Goal: Task Accomplishment & Management: Use online tool/utility

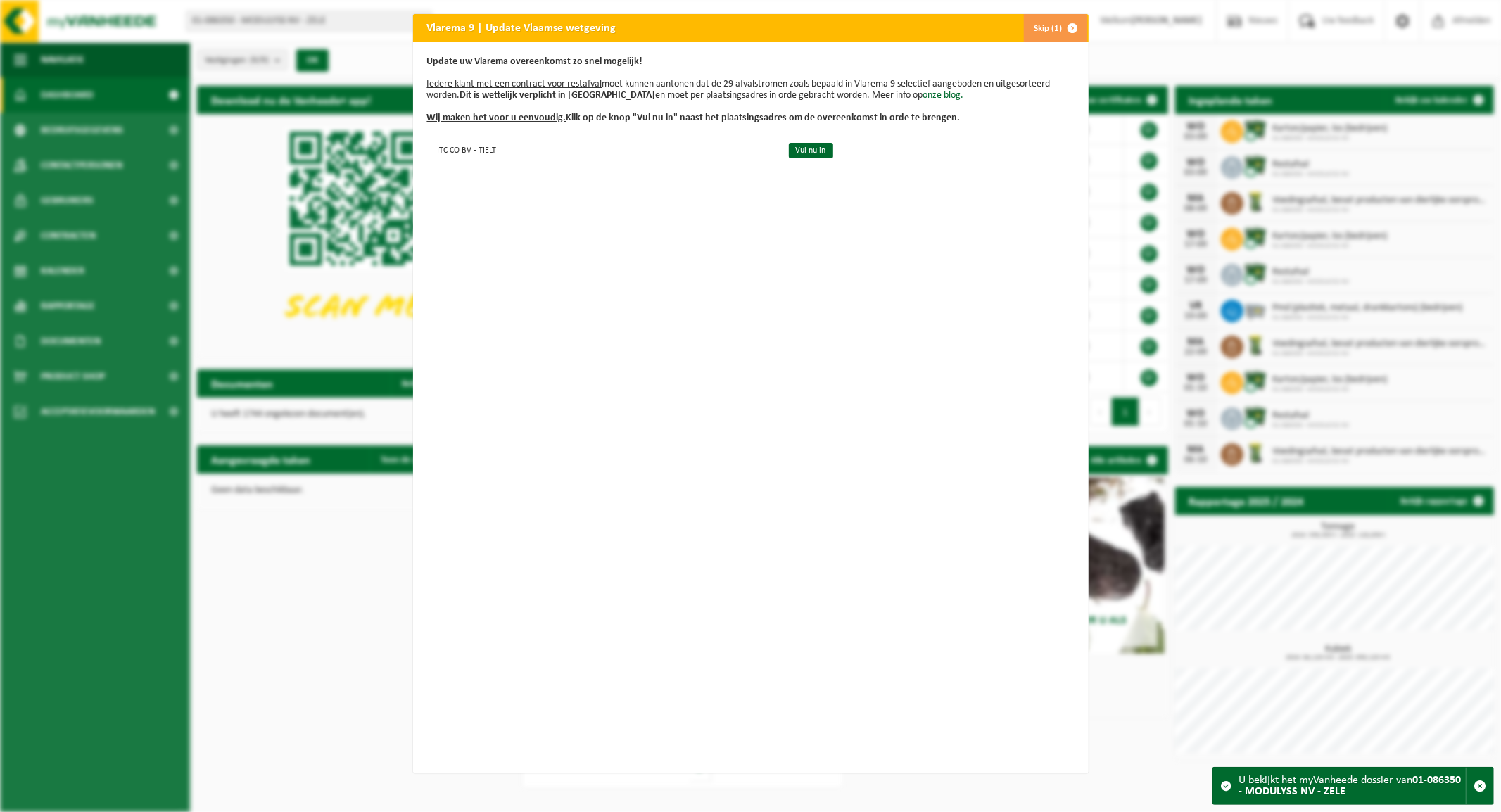
click at [1036, 27] on button "Skip (1)" at bounding box center [1055, 28] width 64 height 28
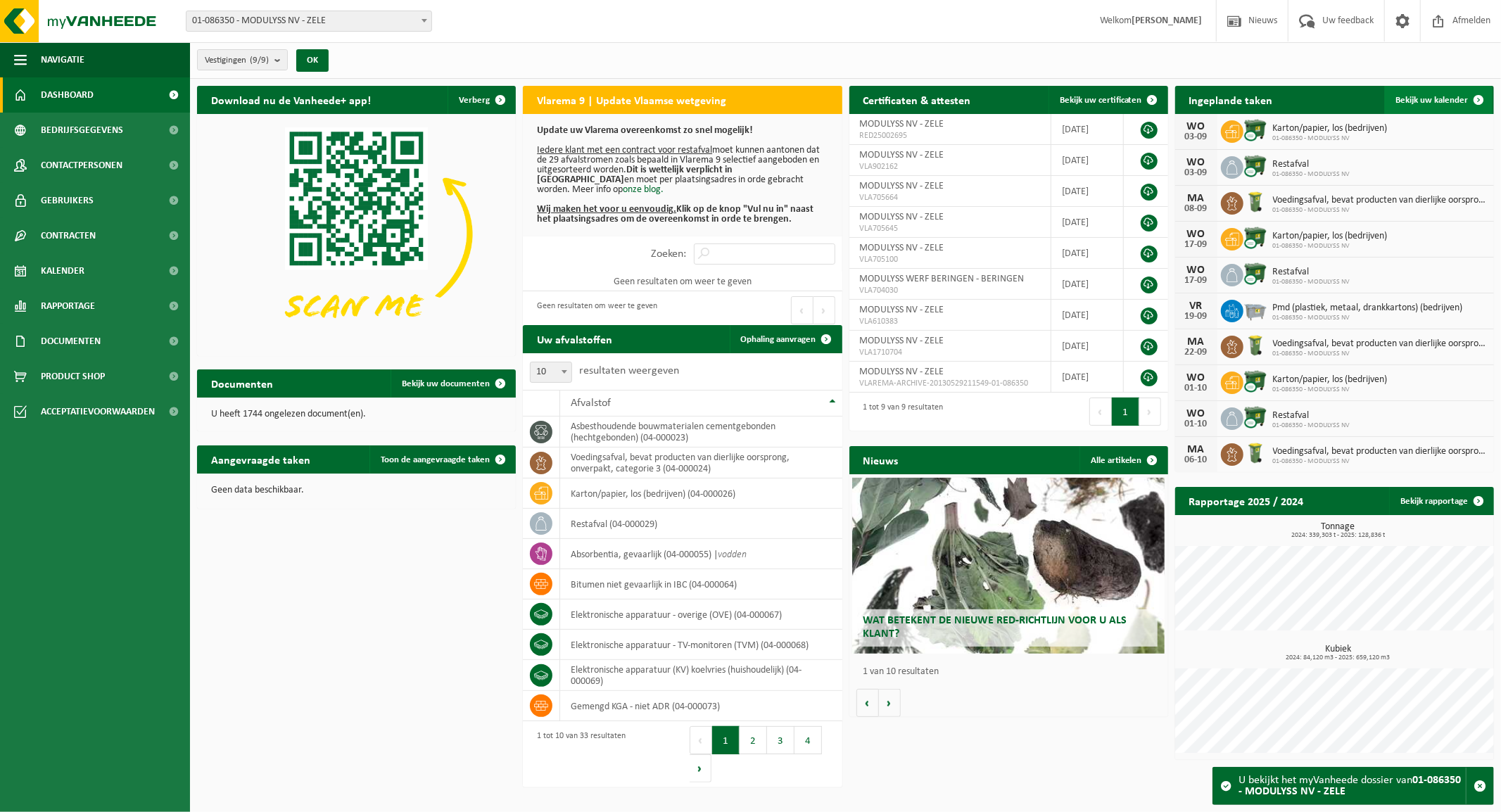
click at [1447, 96] on span "Bekijk uw kalender" at bounding box center [1431, 101] width 73 height 9
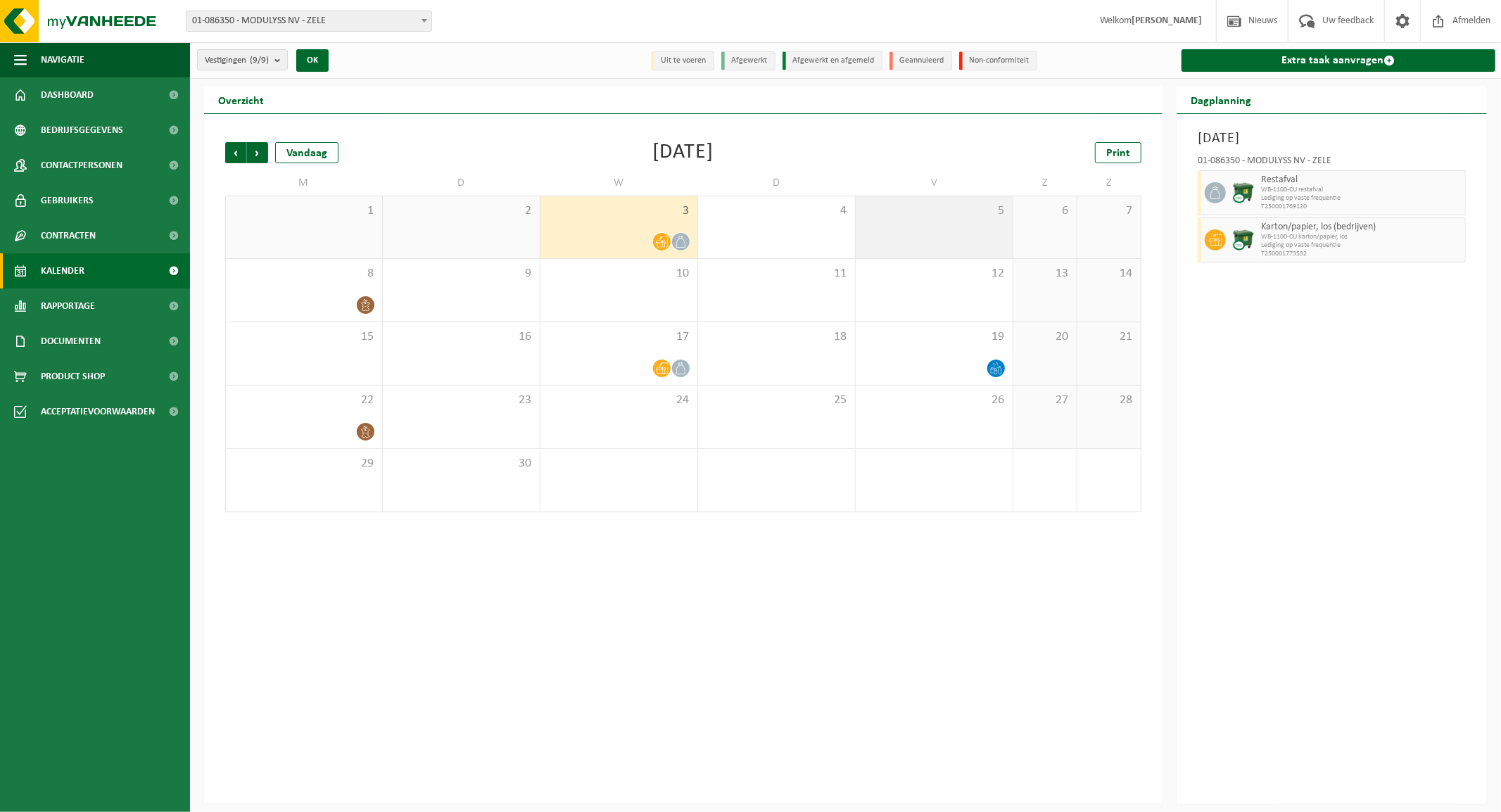
click at [948, 226] on div "5" at bounding box center [934, 228] width 157 height 62
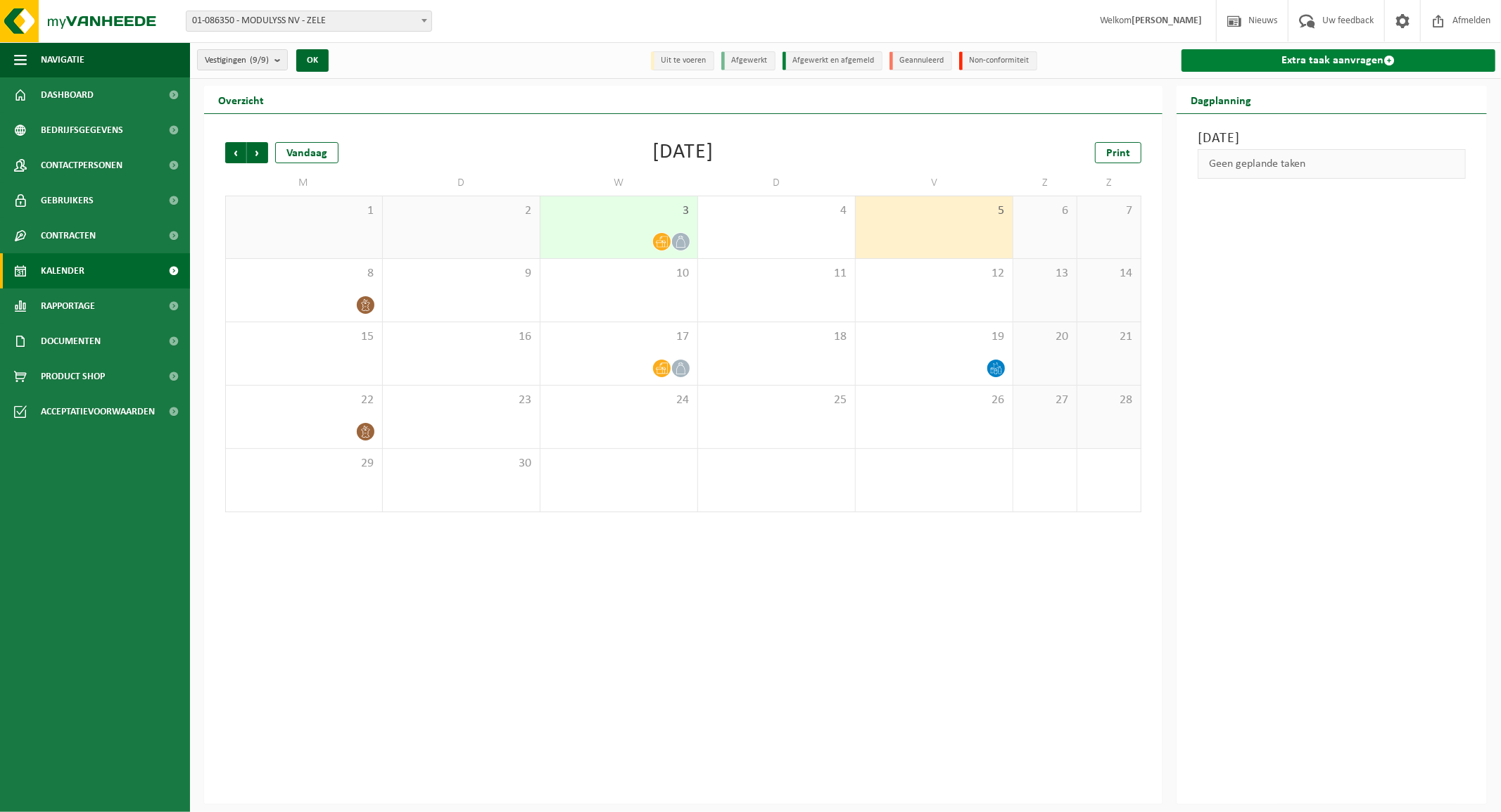
click at [1327, 58] on link "Extra taak aanvragen" at bounding box center [1338, 60] width 314 height 22
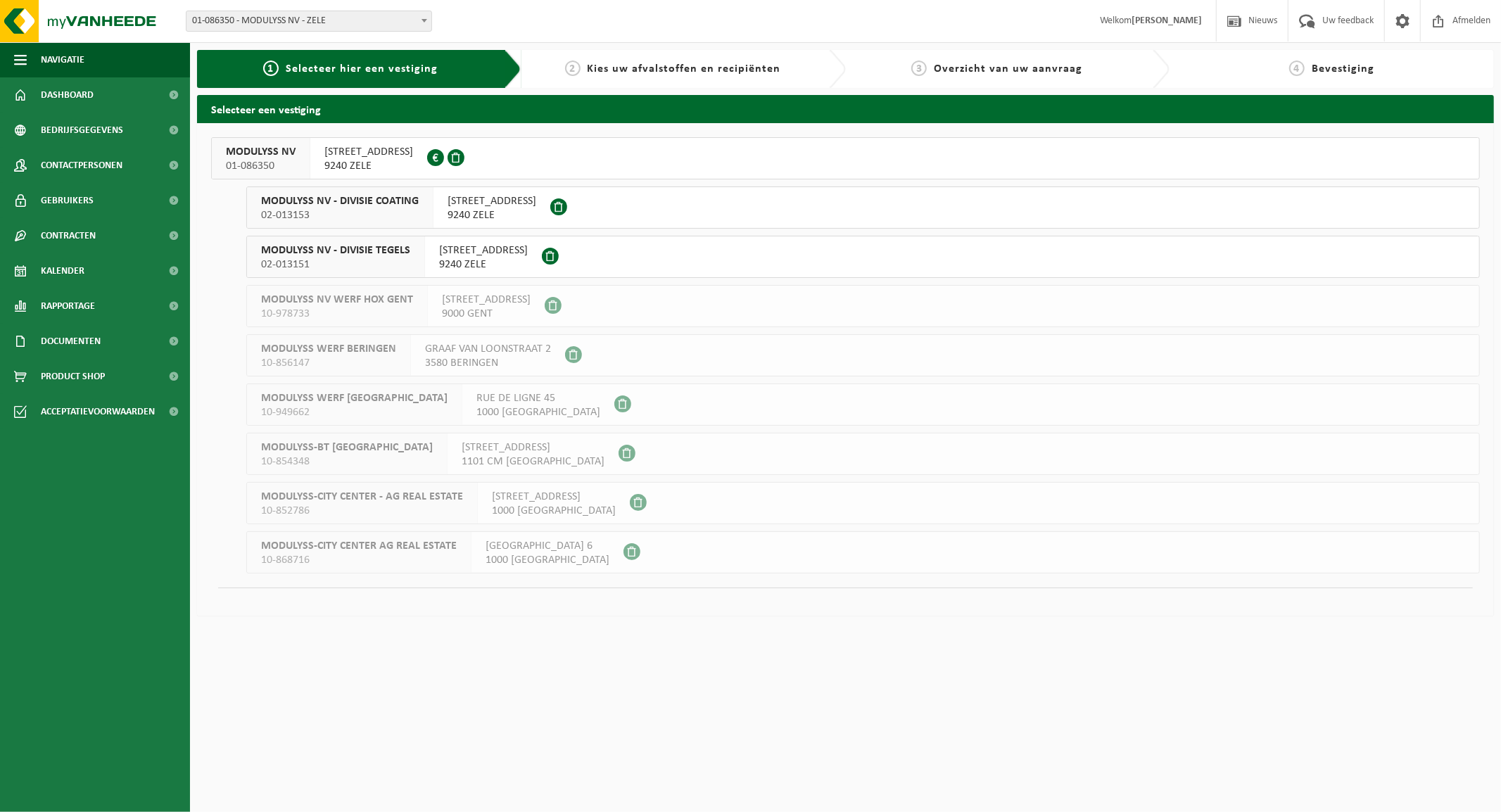
click at [390, 207] on span "MODULYSS NV - DIVISIE COATING" at bounding box center [340, 201] width 158 height 14
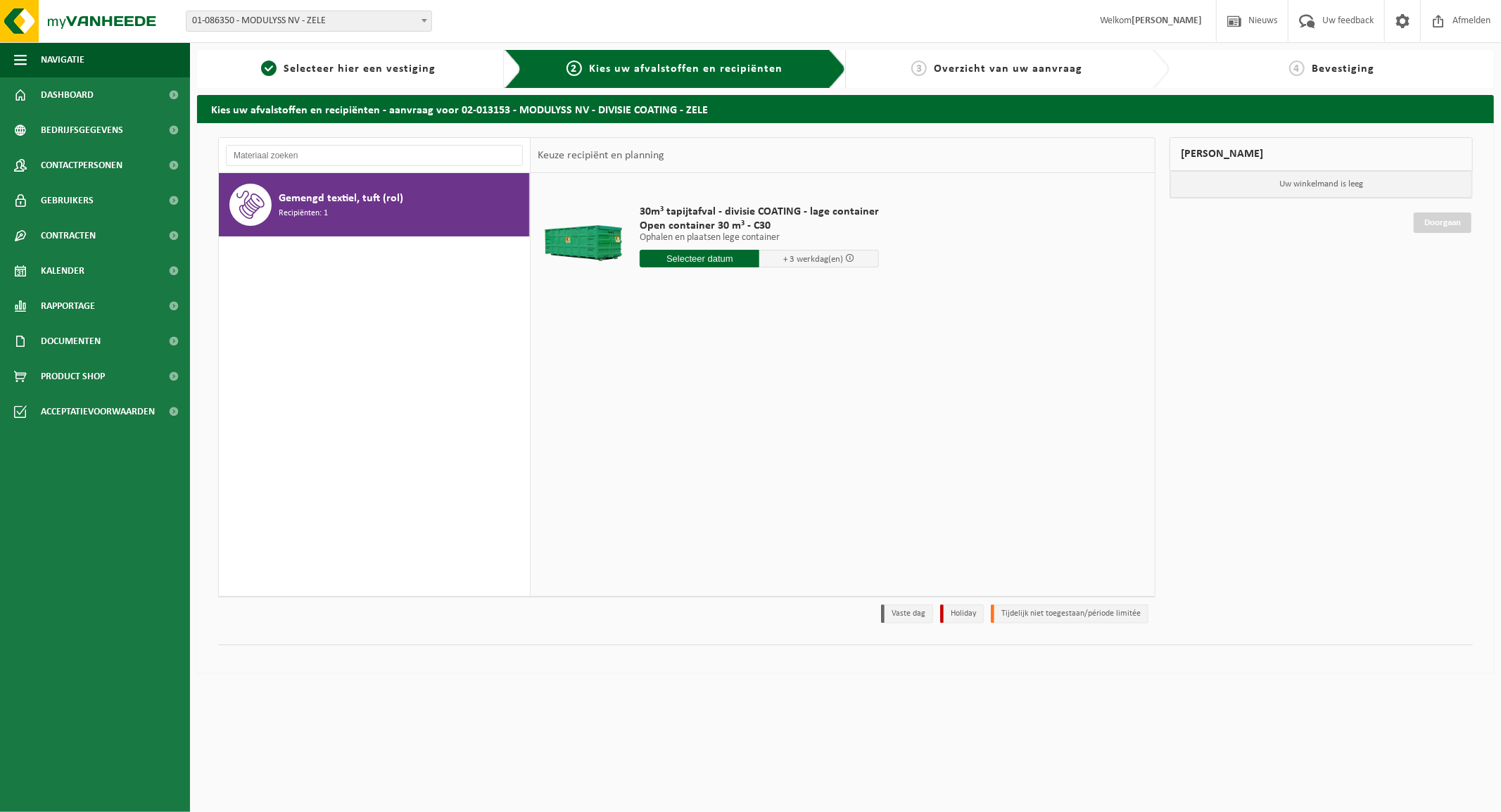
click at [413, 219] on div "Gemengd textiel, tuft (rol) Recipiënten: 1" at bounding box center [402, 204] width 247 height 43
click at [684, 252] on input "text" at bounding box center [699, 259] width 120 height 18
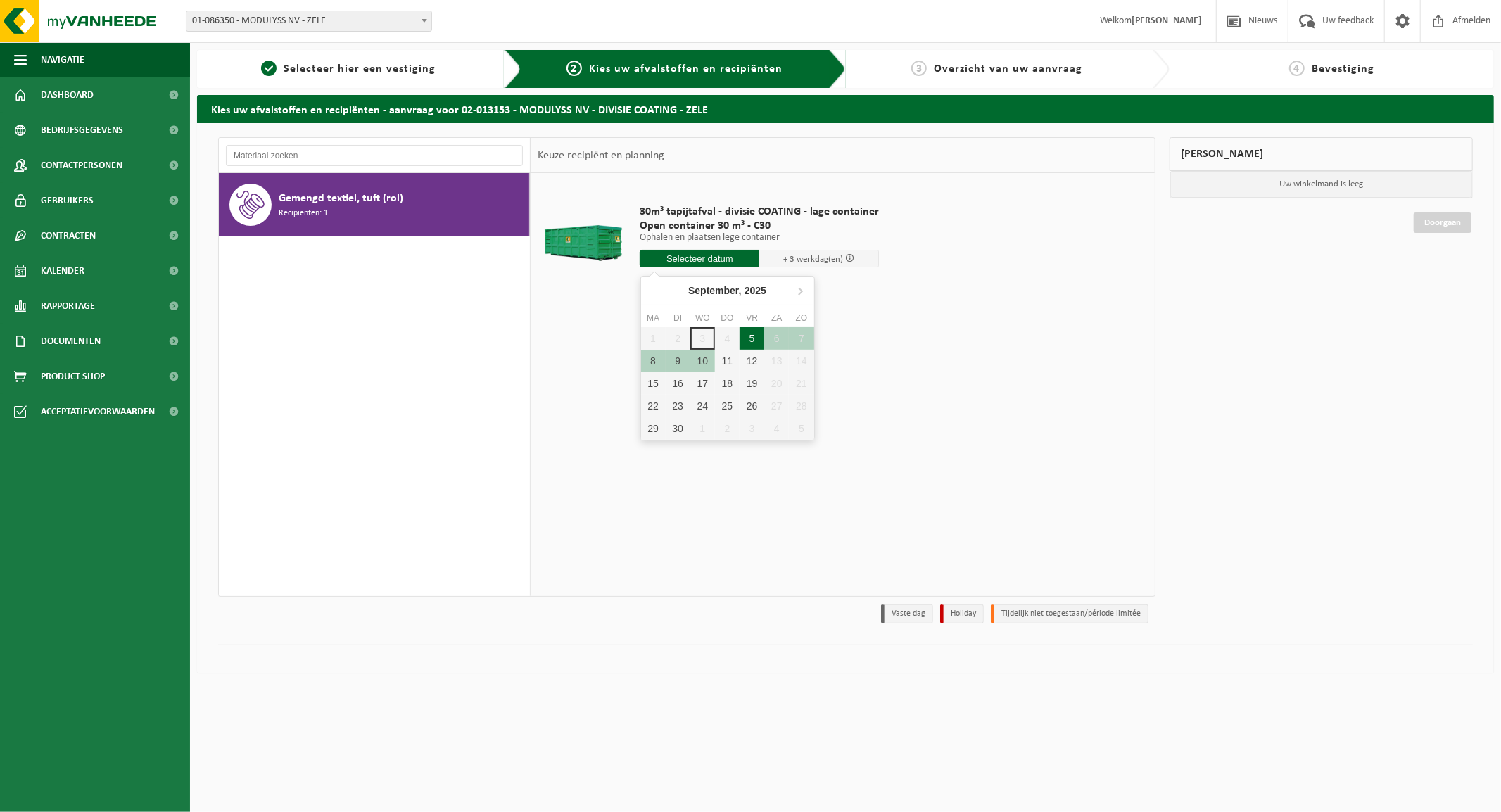
click at [753, 337] on div "5" at bounding box center [752, 338] width 25 height 22
type input "Van 2025-09-05"
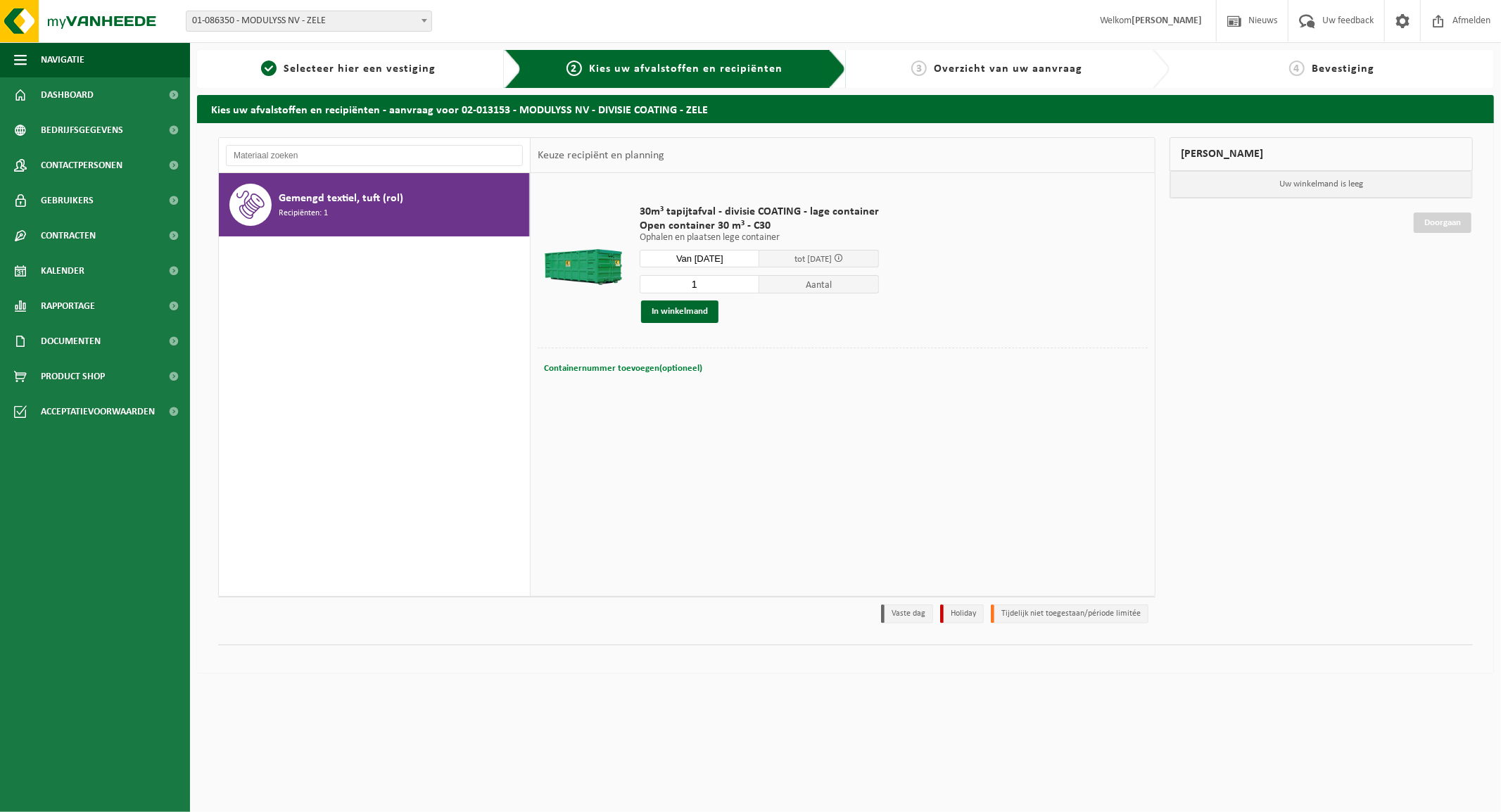
click at [615, 367] on span "Containernummer toevoegen(optioneel)" at bounding box center [623, 368] width 159 height 9
type input "G"
type input "Graag in heel vroeg wisselen aub"
click at [677, 313] on button "In winkelmand" at bounding box center [680, 311] width 77 height 22
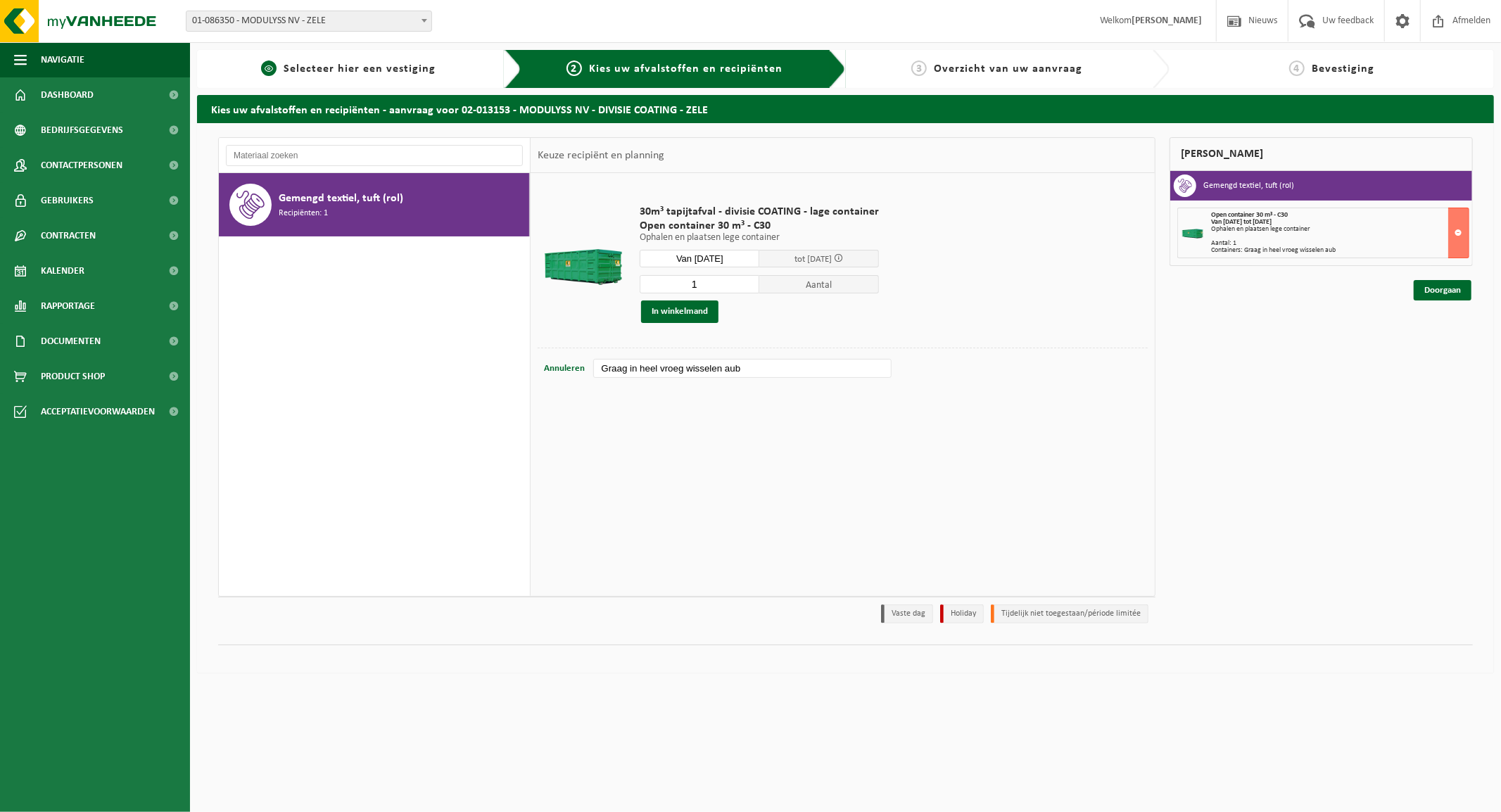
click at [411, 66] on span "Selecteer hier een vestiging" at bounding box center [359, 69] width 152 height 12
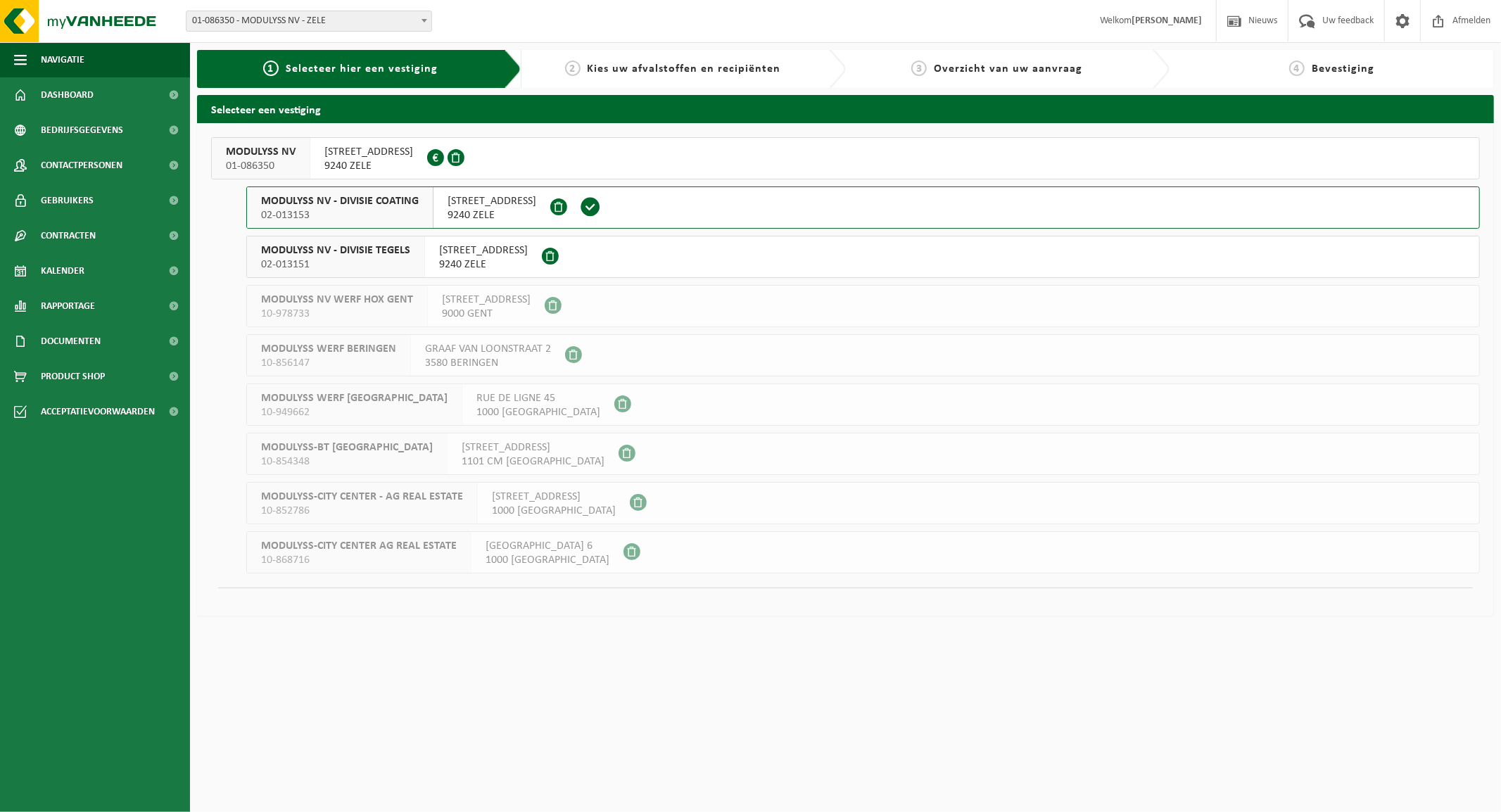
click at [306, 152] on div "MODULYSS NV 01-086350" at bounding box center [261, 158] width 98 height 41
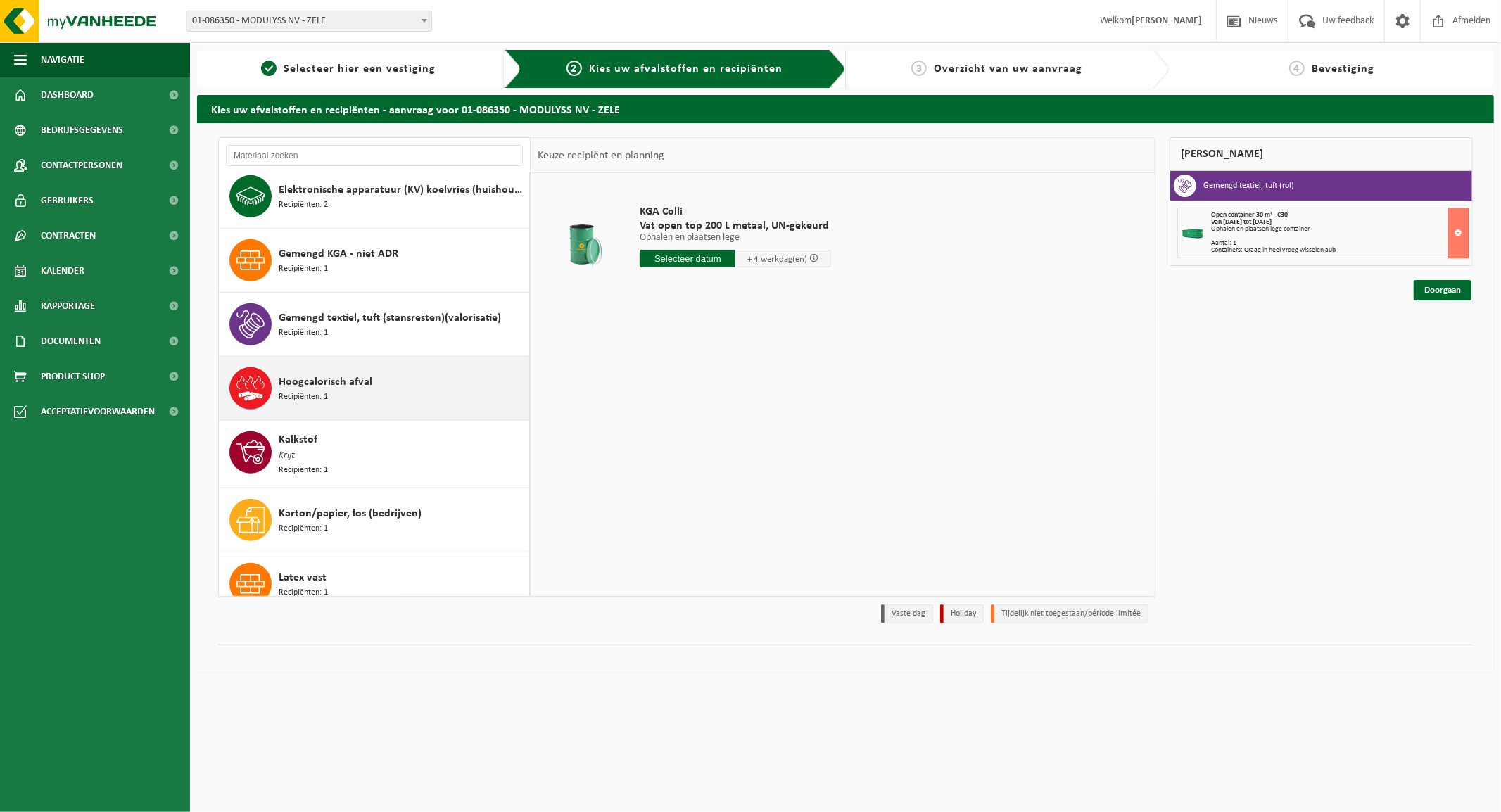
scroll to position [625, 0]
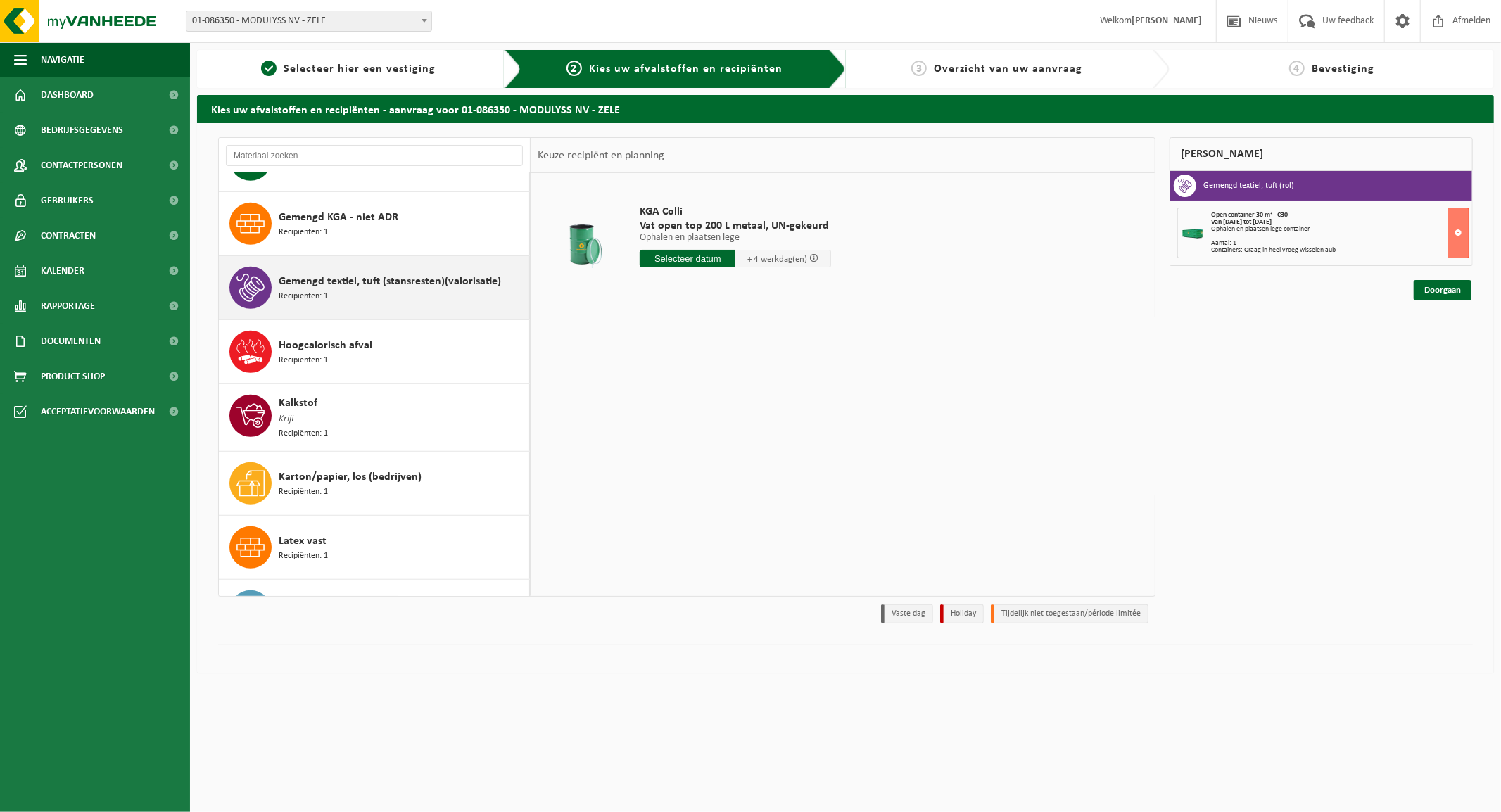
click at [341, 290] on div "Gemengd textiel, tuft (stansresten)(valorisatie) Recipiënten: 1" at bounding box center [402, 287] width 247 height 43
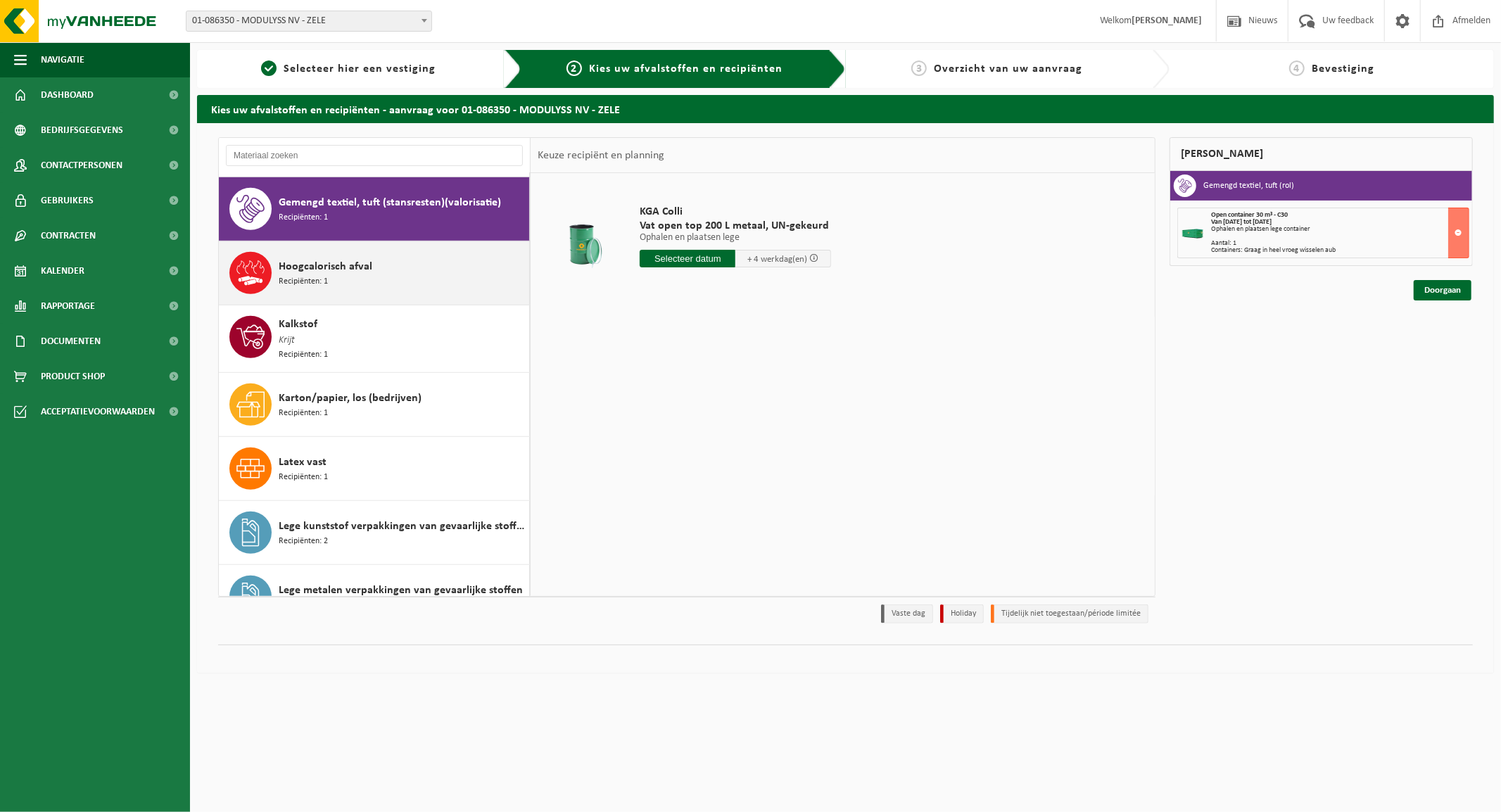
scroll to position [707, 0]
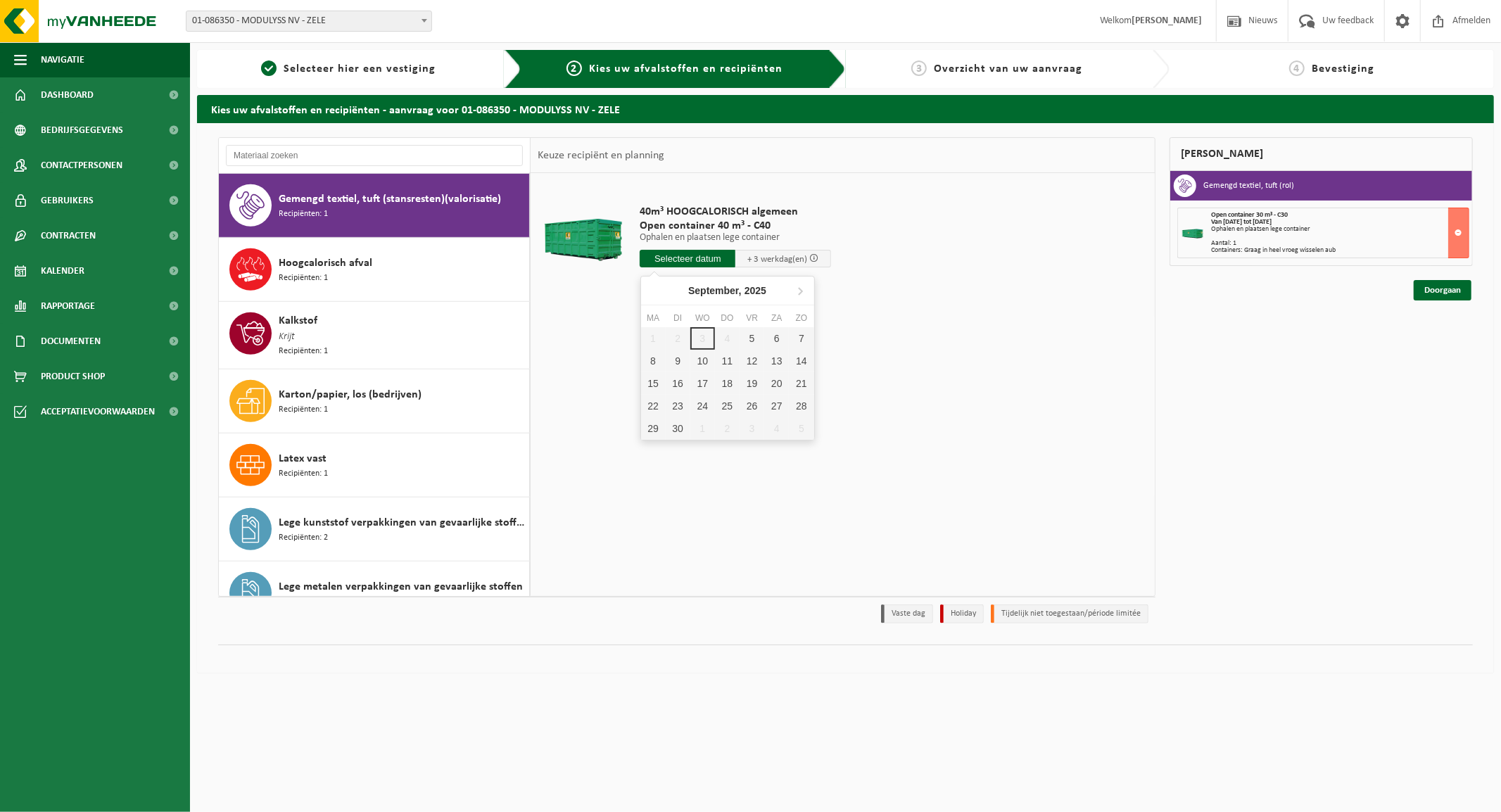
click at [680, 255] on input "text" at bounding box center [687, 259] width 96 height 18
click at [747, 342] on div "5" at bounding box center [752, 338] width 25 height 22
type input "Van [DATE]"
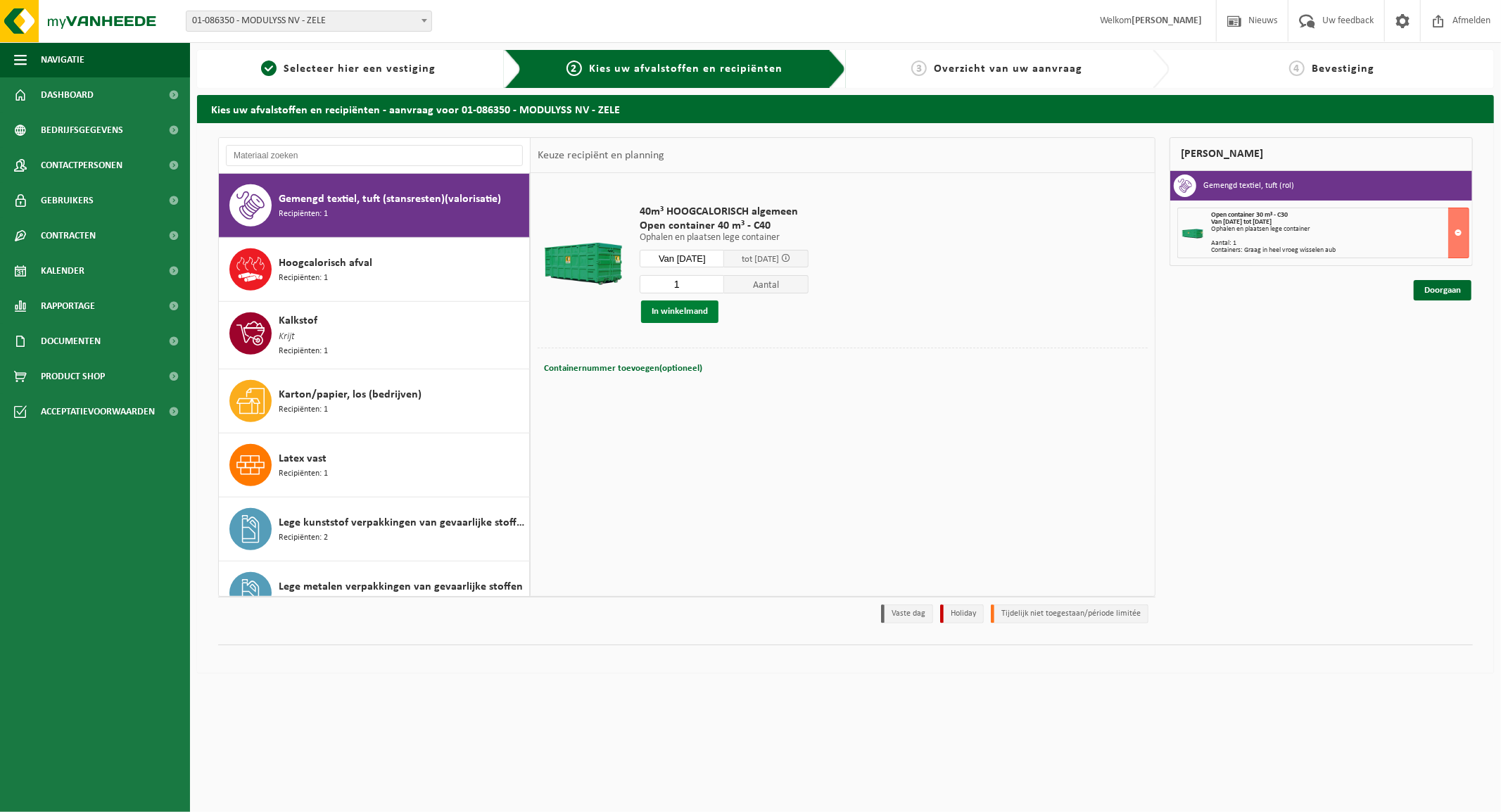
click at [673, 311] on button "In winkelmand" at bounding box center [680, 311] width 77 height 22
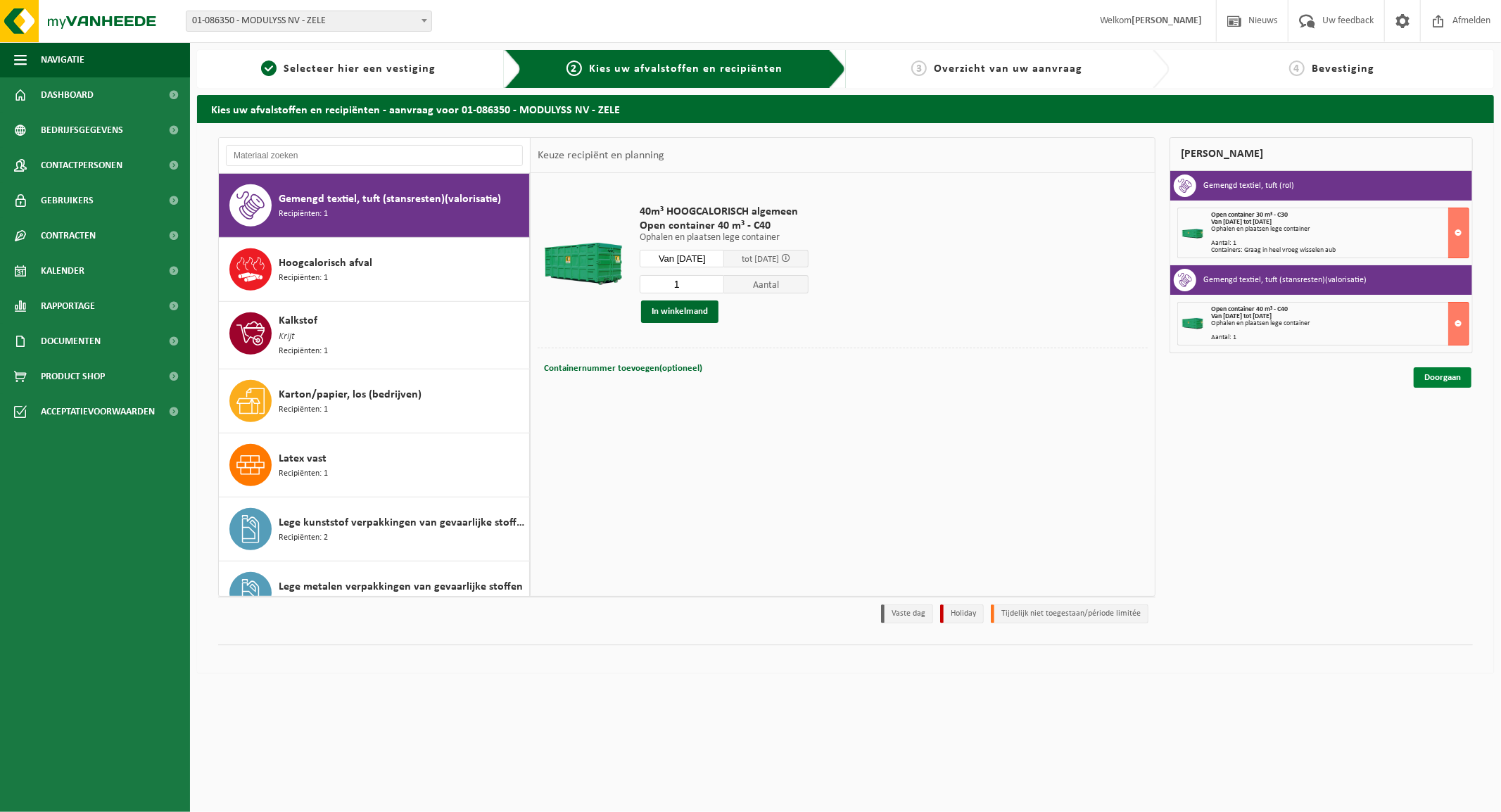
click at [1443, 383] on link "Doorgaan" at bounding box center [1442, 377] width 58 height 20
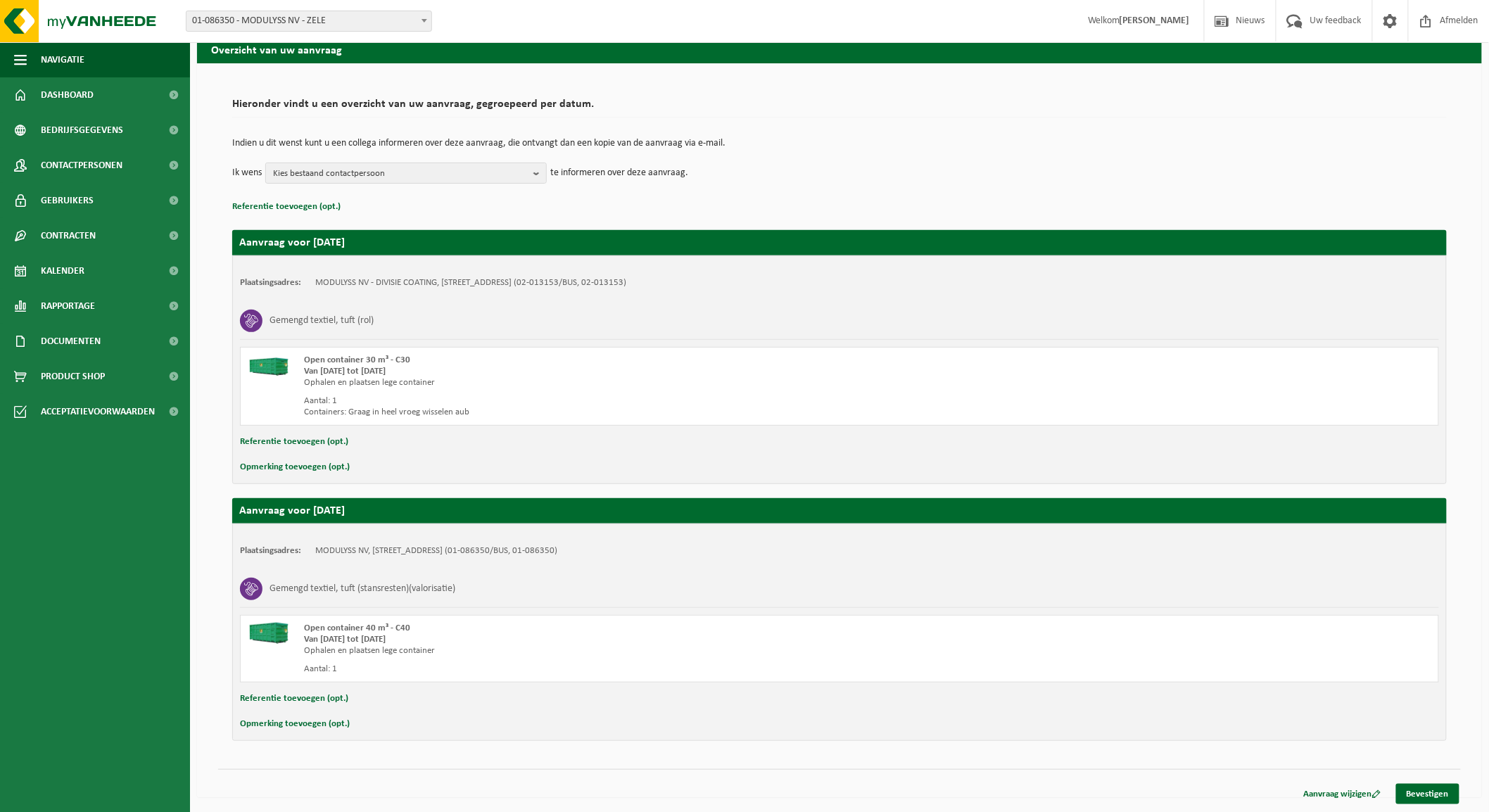
scroll to position [60, 0]
click at [317, 726] on button "Opmerking toevoegen (opt.)" at bounding box center [295, 724] width 110 height 19
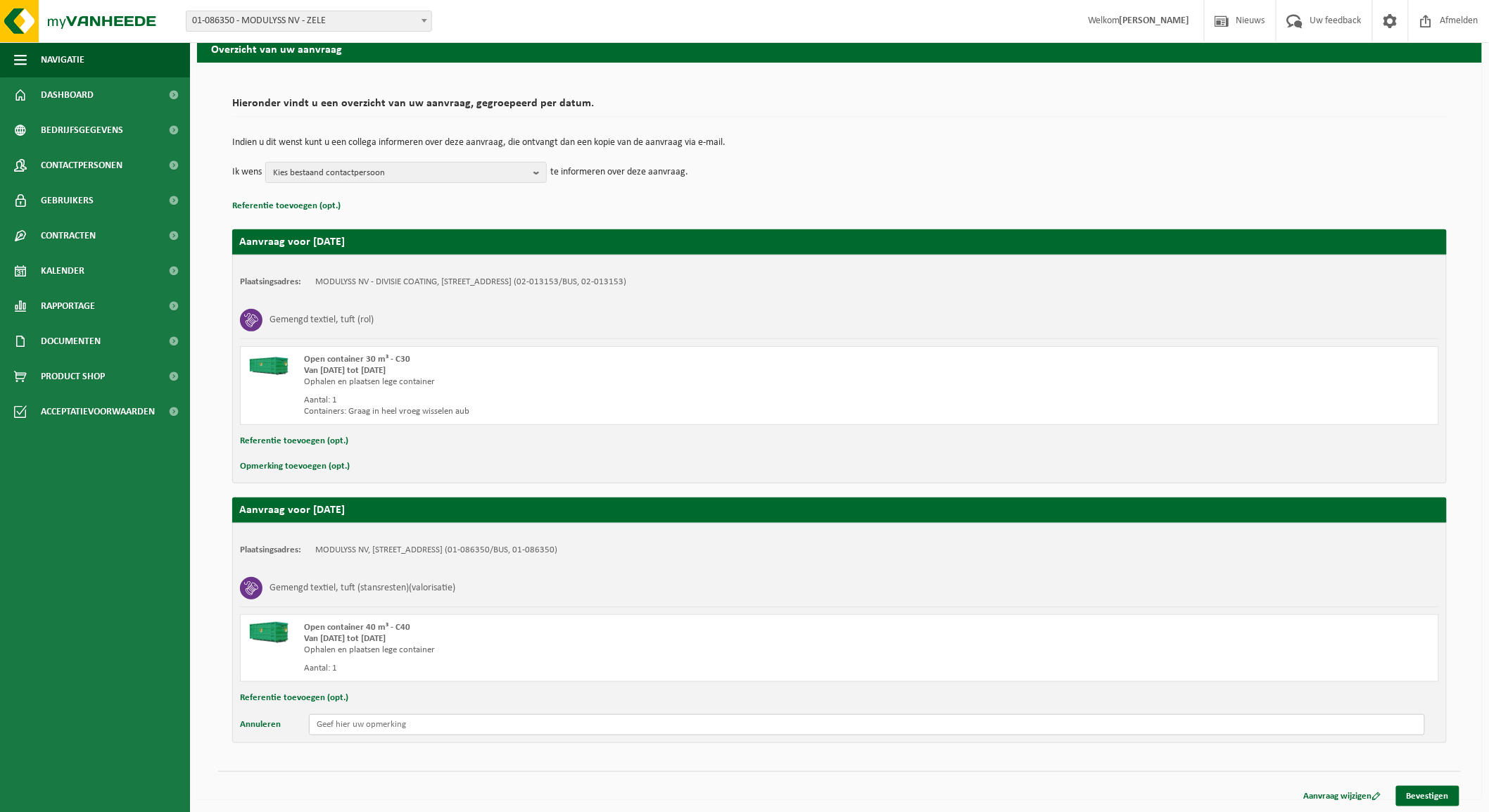
click at [363, 727] on input "text" at bounding box center [867, 725] width 1117 height 21
type input "Graag vrijdagmorgen heel vroeg wisselen aub"
click at [1427, 792] on link "Bevestigen" at bounding box center [1428, 796] width 63 height 20
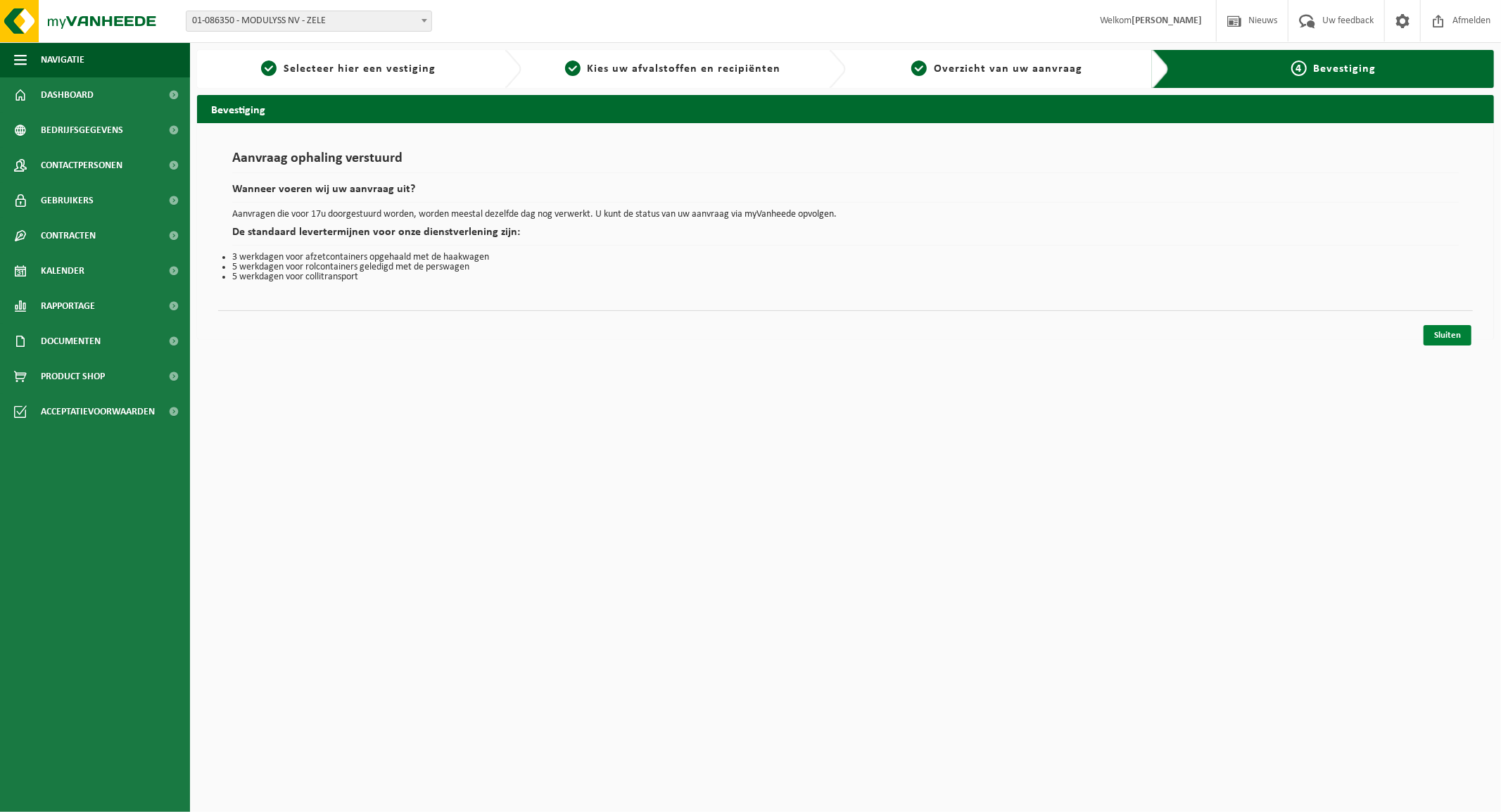
click at [1443, 334] on link "Sluiten" at bounding box center [1448, 335] width 48 height 20
